Goal: Register for event/course

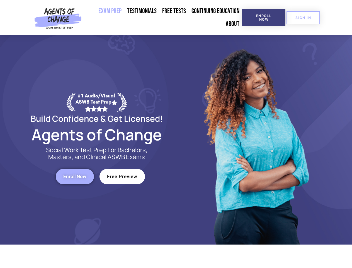
click at [176, 134] on div at bounding box center [255, 139] width 159 height 209
click at [264, 18] on span "Enroll Now" at bounding box center [263, 17] width 25 height 7
click at [303, 18] on span "SIGN IN" at bounding box center [303, 18] width 16 height 4
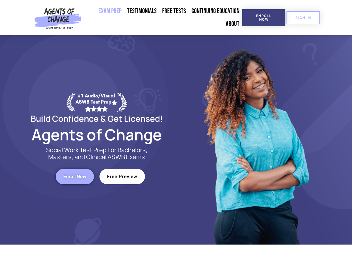
click at [75, 176] on span "Enroll Now" at bounding box center [74, 176] width 23 height 5
click at [122, 176] on span "Free Preview" at bounding box center [122, 176] width 30 height 5
